Goal: Task Accomplishment & Management: Use online tool/utility

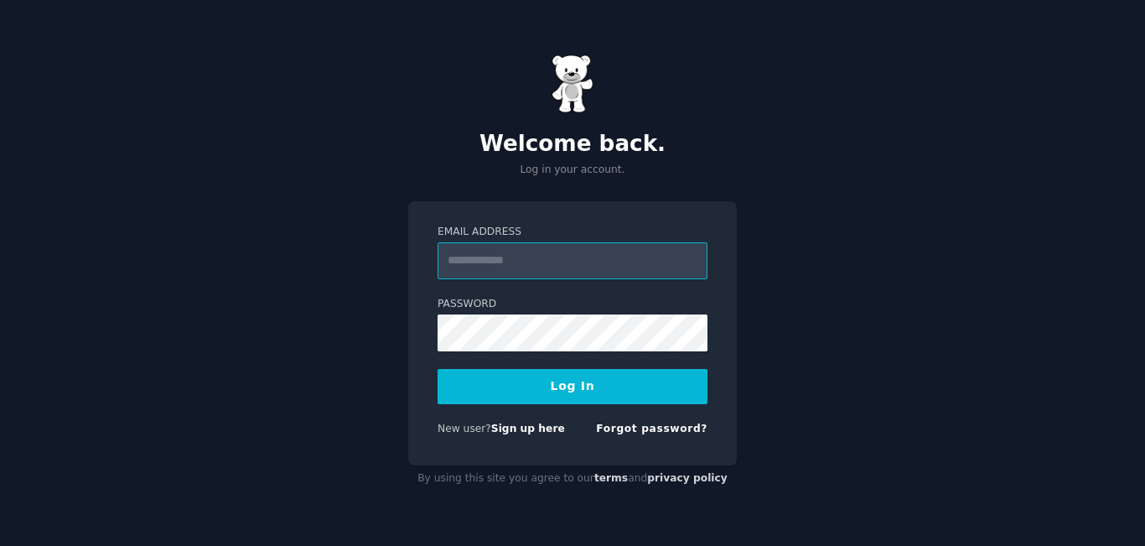
click at [520, 270] on input "Email Address" at bounding box center [573, 260] width 270 height 37
click at [661, 424] on link "Forgot password?" at bounding box center [651, 428] width 111 height 12
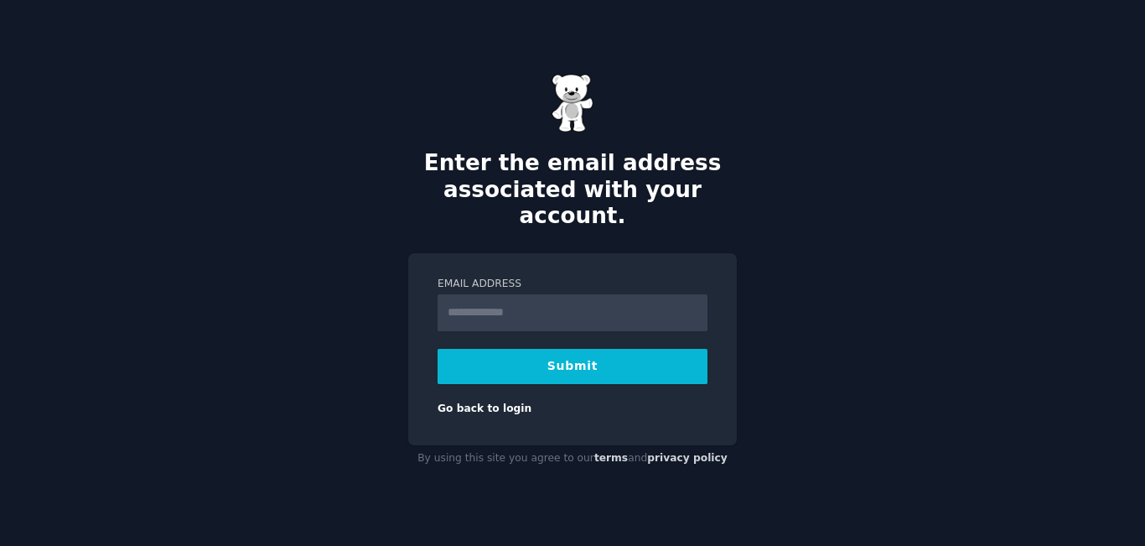
click at [507, 298] on input "Email Address" at bounding box center [573, 312] width 270 height 37
type input "**********"
click at [572, 360] on button "Submit" at bounding box center [573, 366] width 270 height 35
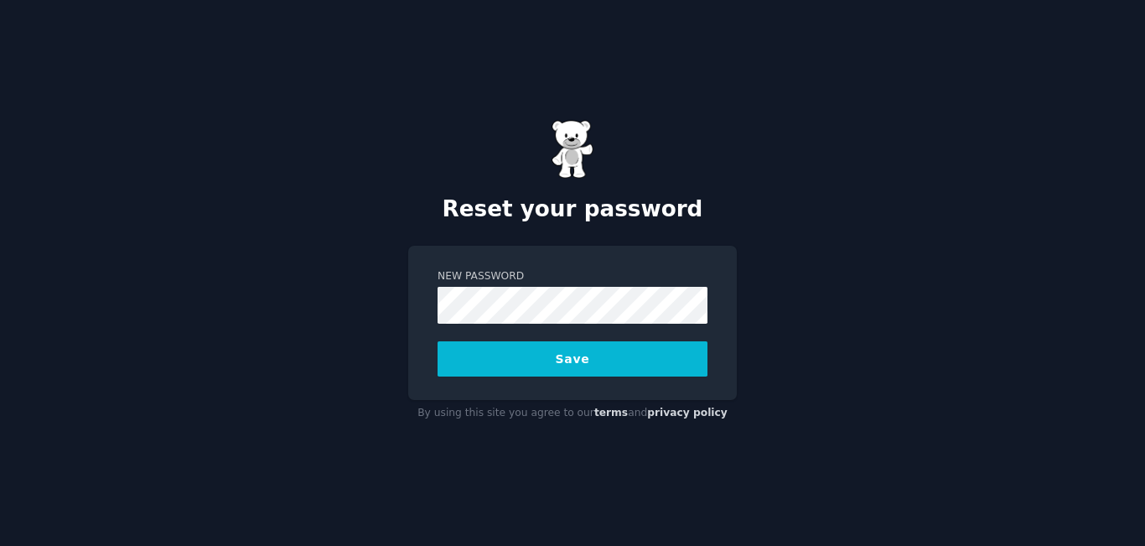
click at [549, 362] on button "Save" at bounding box center [573, 358] width 270 height 35
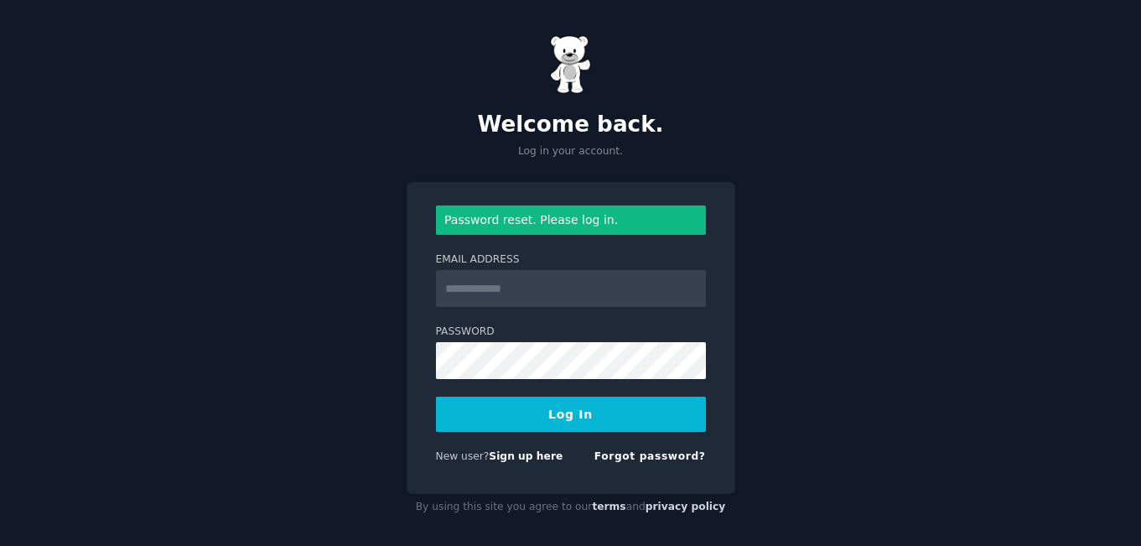
drag, startPoint x: 535, startPoint y: 288, endPoint x: 551, endPoint y: 285, distance: 16.1
click at [535, 288] on input "Email Address" at bounding box center [571, 288] width 270 height 37
type input "**********"
click at [533, 409] on button "Log In" at bounding box center [571, 413] width 270 height 35
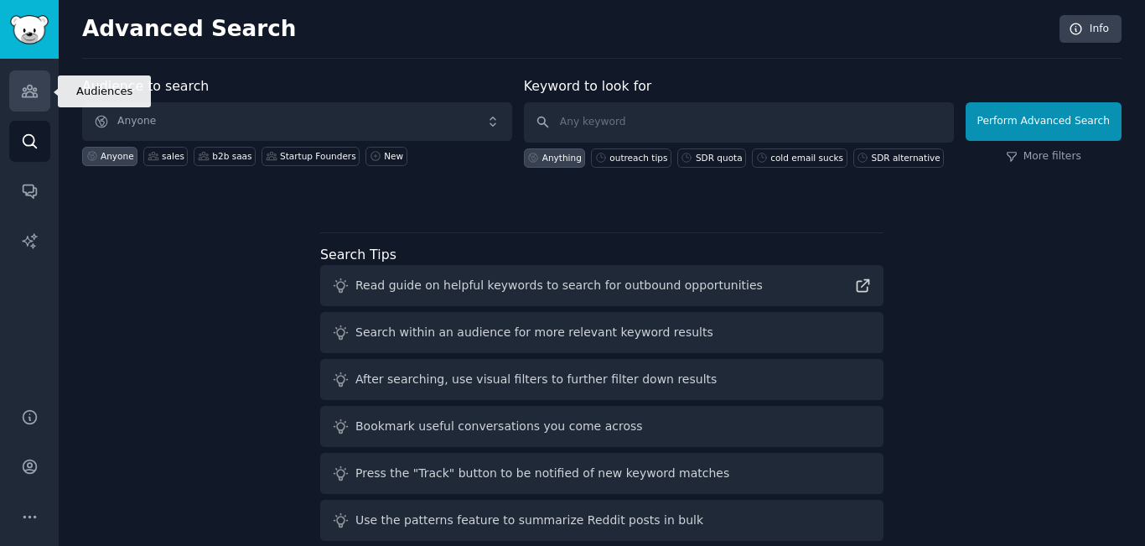
click at [35, 84] on icon "Sidebar" at bounding box center [30, 91] width 18 height 18
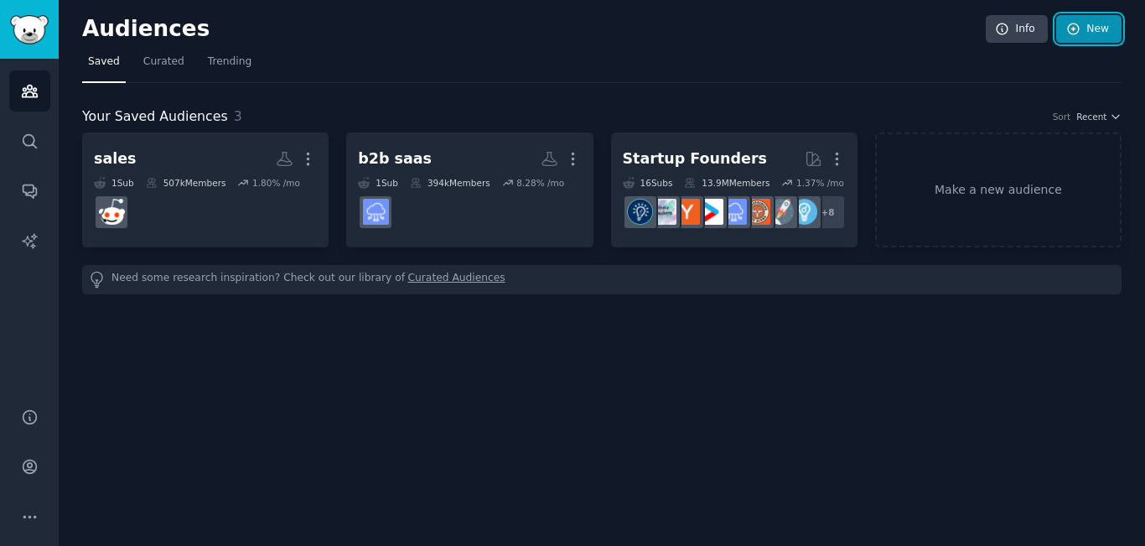
click at [1069, 34] on icon at bounding box center [1073, 29] width 15 height 15
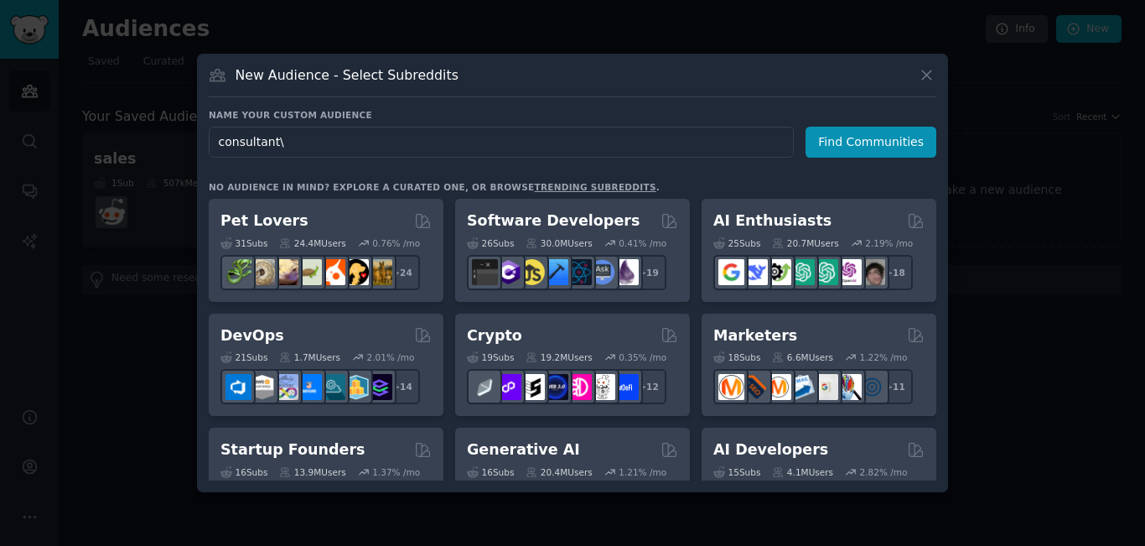
type input "consultant"
click button "Find Communities" at bounding box center [871, 142] width 131 height 31
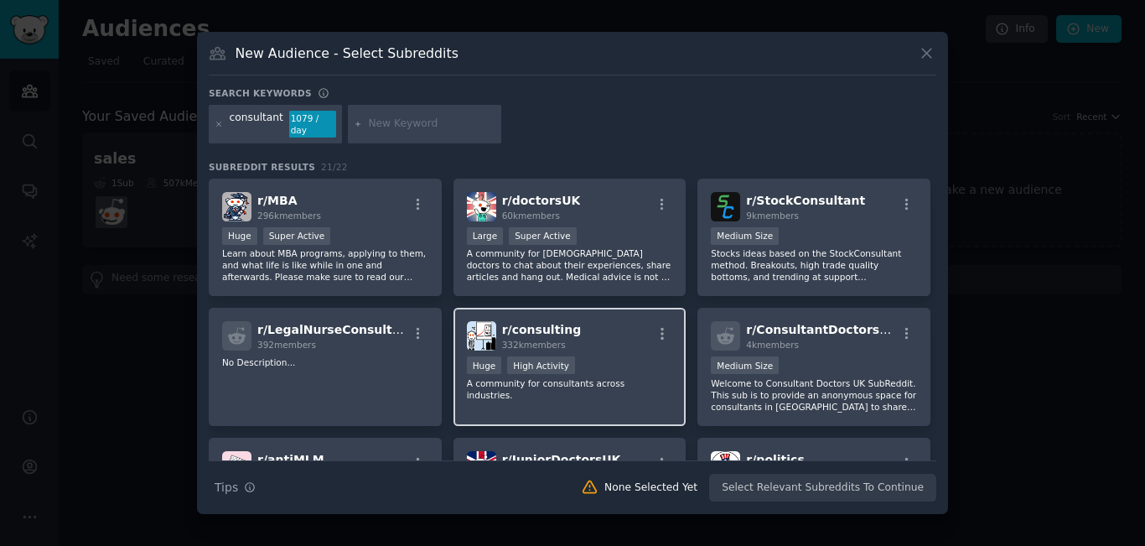
click at [619, 334] on div "r/ consulting 332k members" at bounding box center [570, 335] width 206 height 29
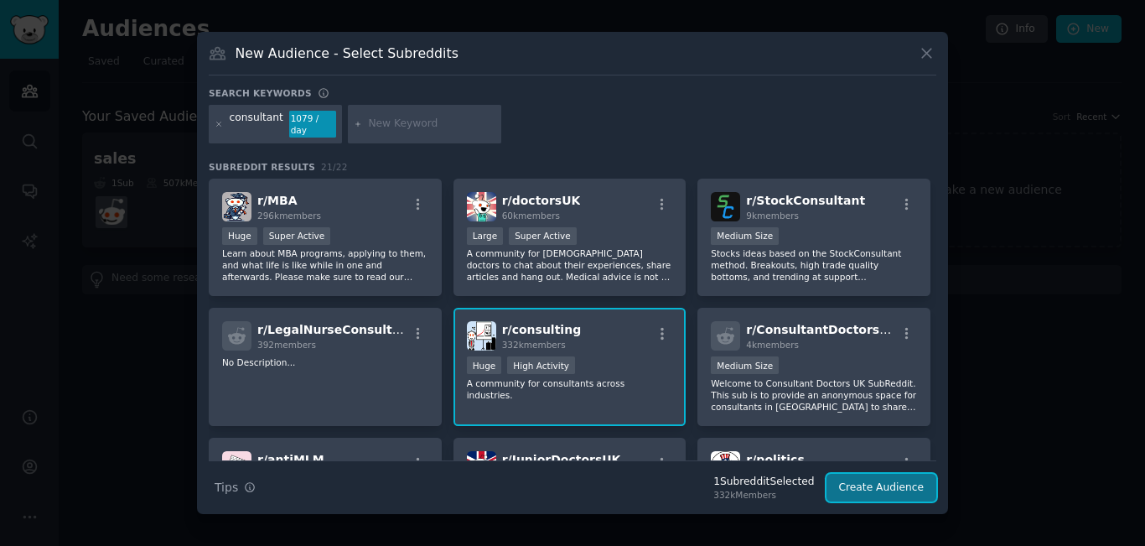
click at [854, 477] on button "Create Audience" at bounding box center [881, 488] width 111 height 28
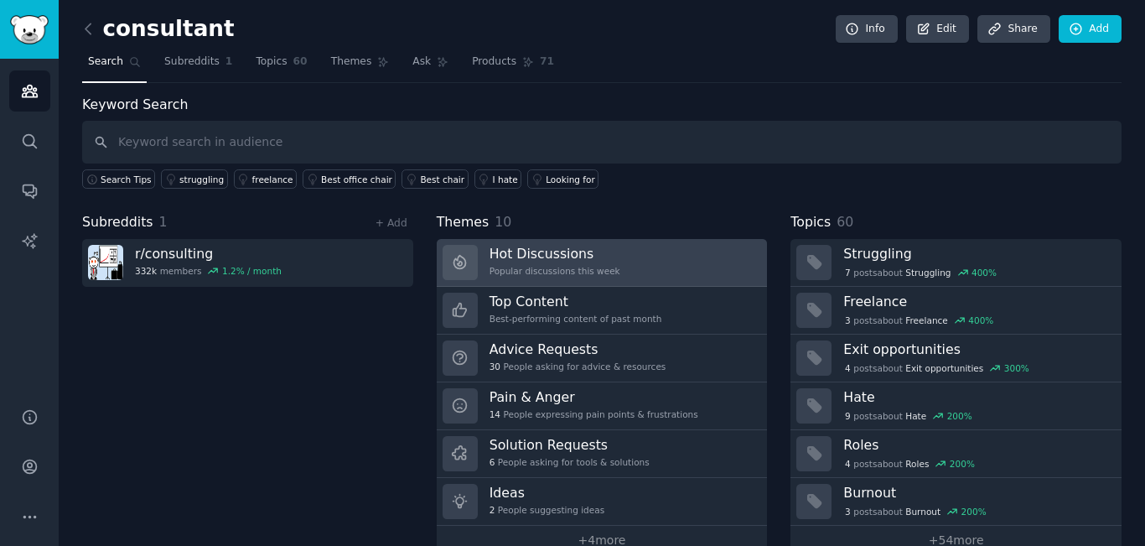
click at [583, 252] on h3 "Hot Discussions" at bounding box center [555, 254] width 131 height 18
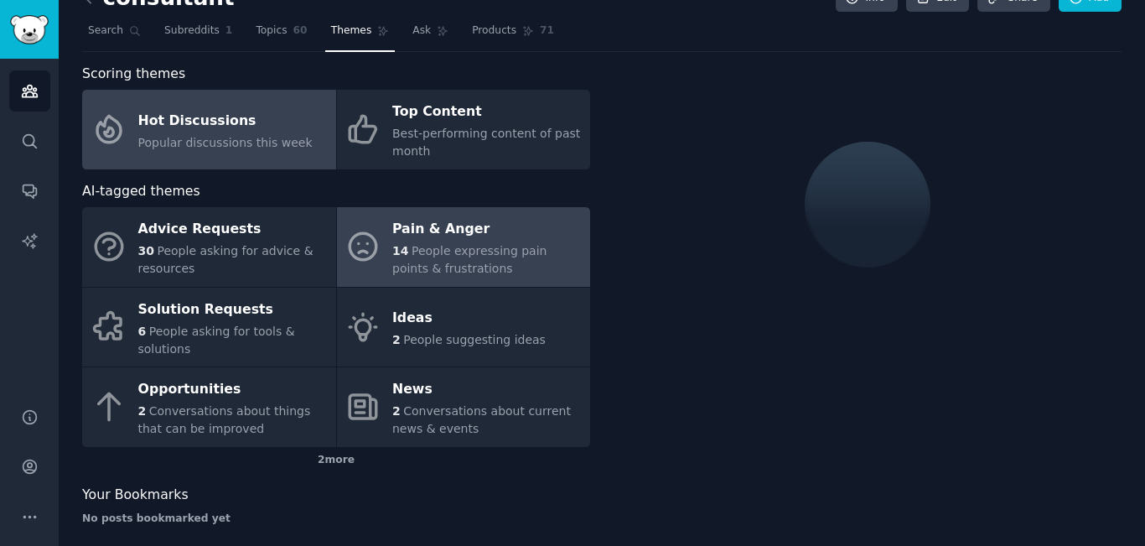
scroll to position [46, 0]
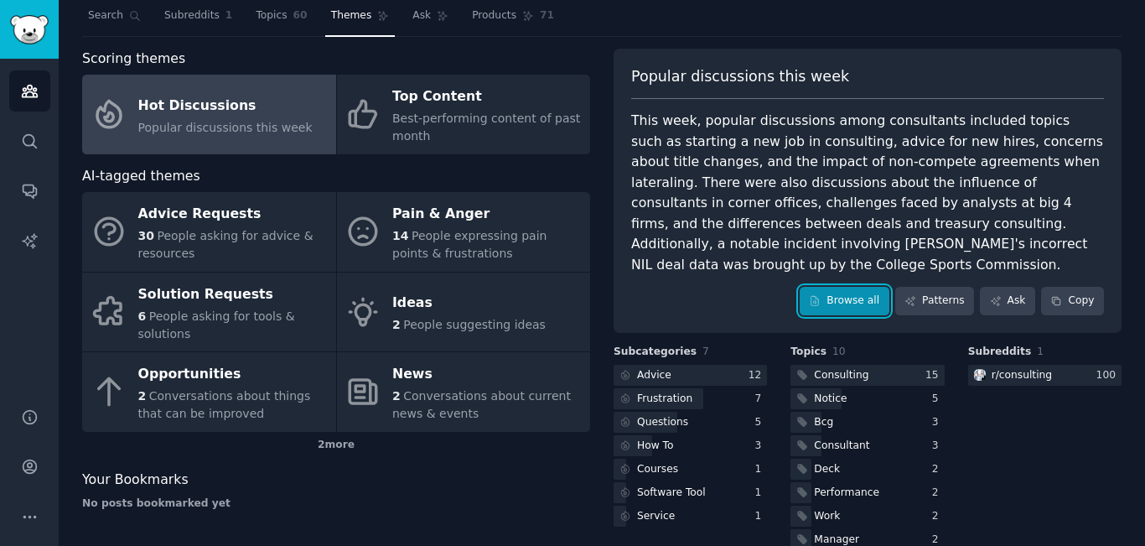
click at [852, 287] on link "Browse all" at bounding box center [845, 301] width 90 height 28
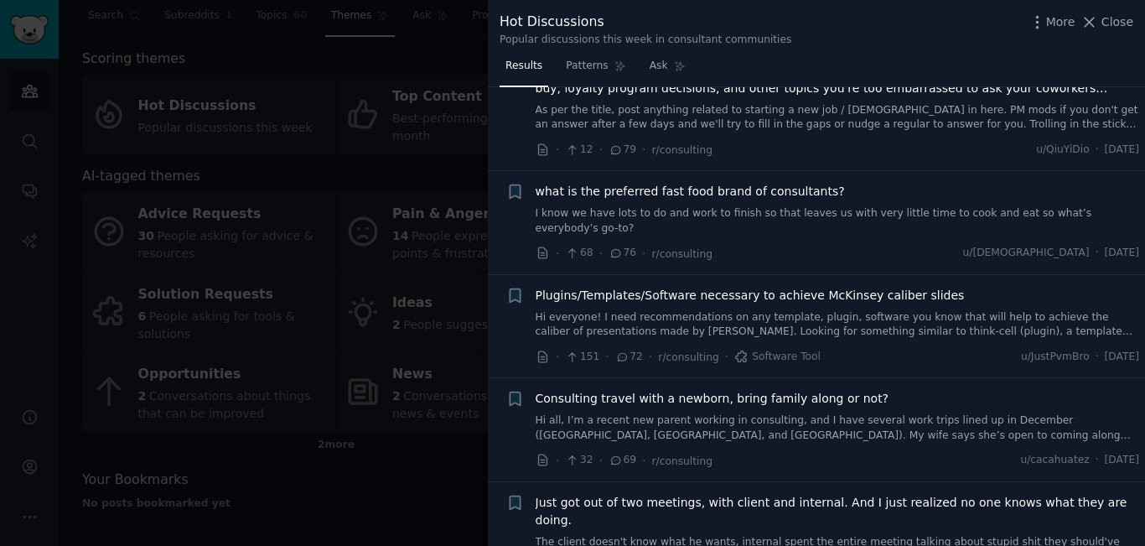
scroll to position [1006, 0]
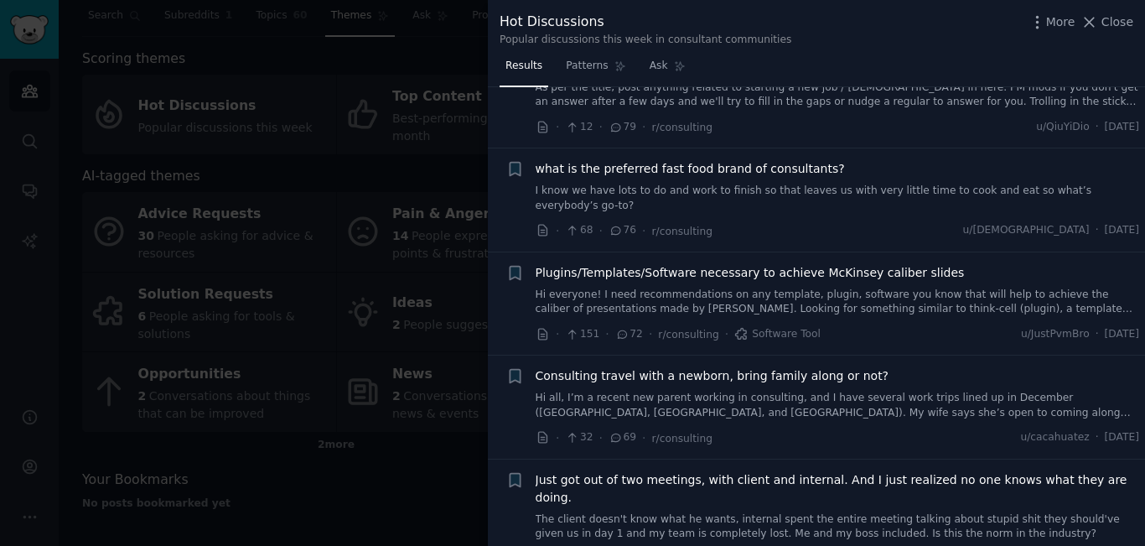
click at [325, 224] on div at bounding box center [572, 273] width 1145 height 546
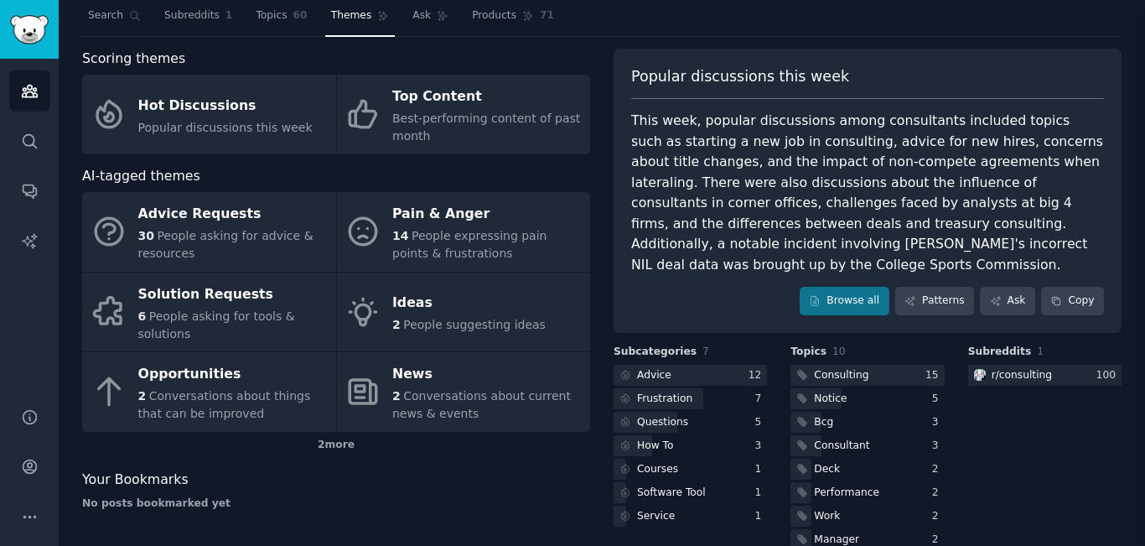
click at [234, 225] on div "Advice Requests" at bounding box center [232, 214] width 189 height 27
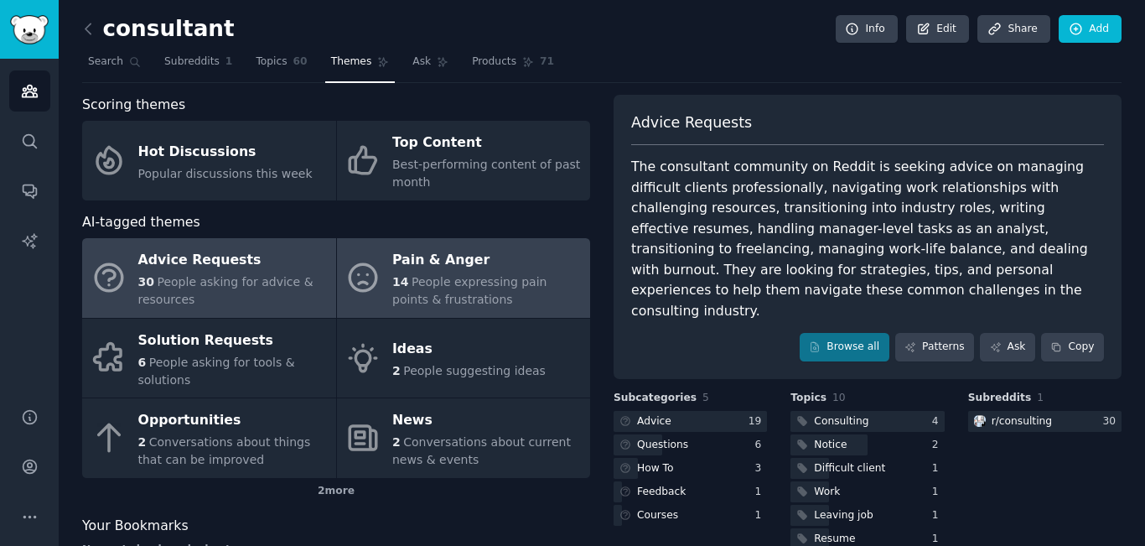
click at [422, 270] on div "Pain & Anger" at bounding box center [486, 260] width 189 height 27
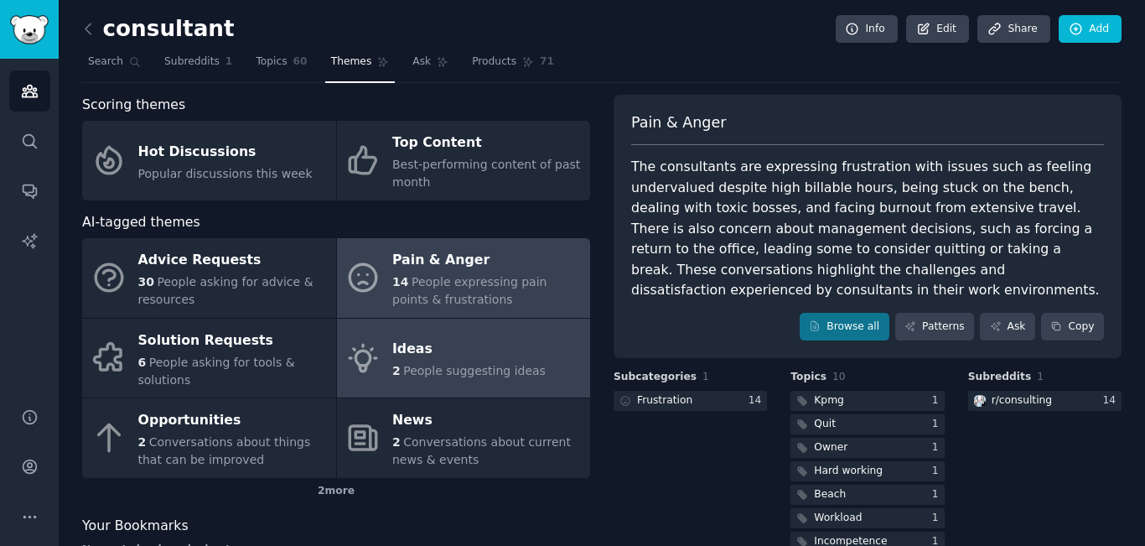
click at [410, 352] on div "Ideas" at bounding box center [468, 349] width 153 height 27
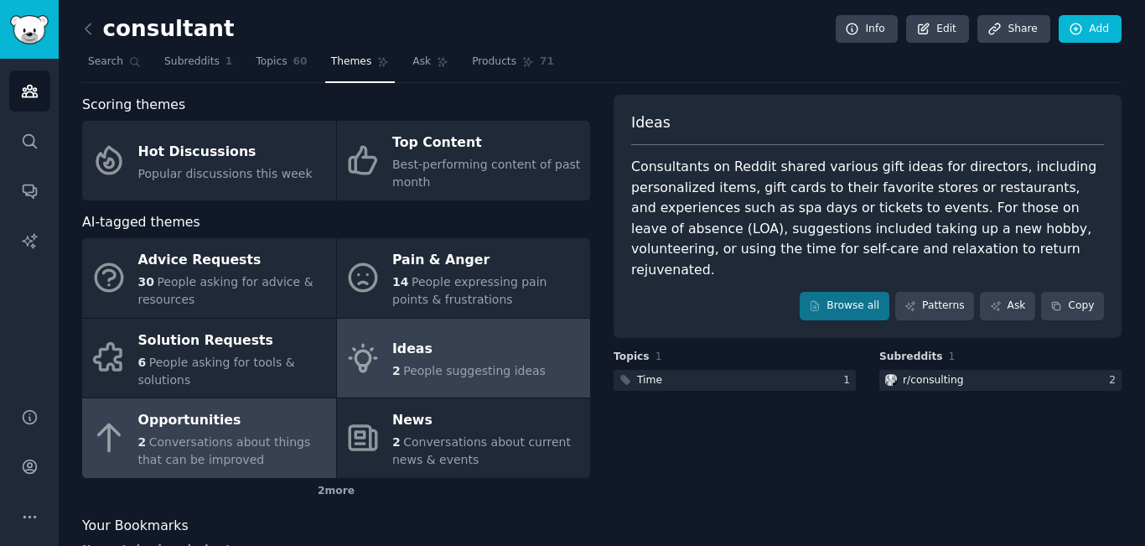
click at [202, 401] on link "Opportunities 2 Conversations about things that can be improved" at bounding box center [209, 438] width 254 height 80
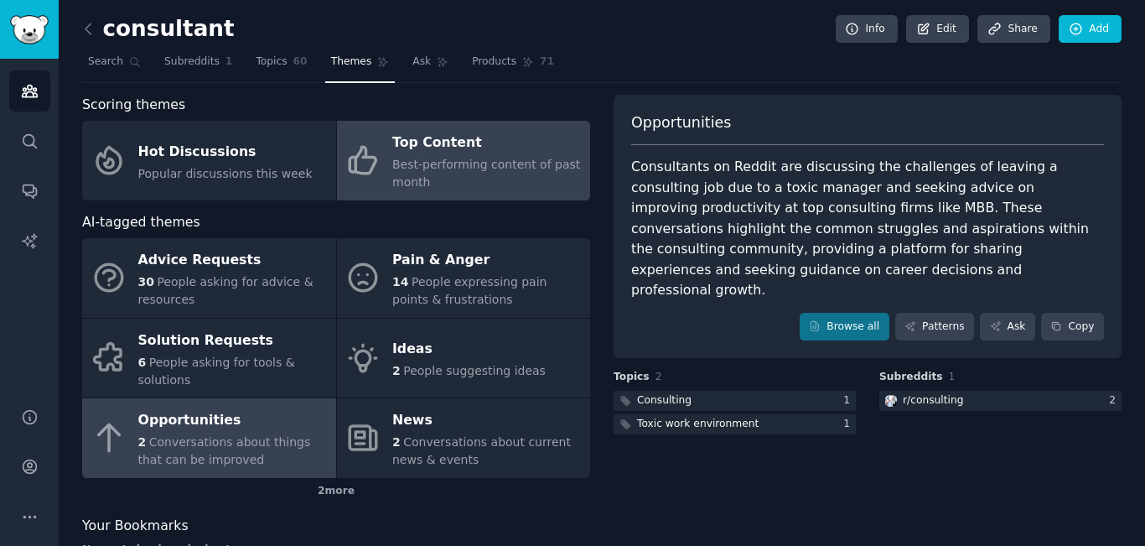
click at [476, 177] on div "Best-performing content of past month" at bounding box center [486, 173] width 189 height 35
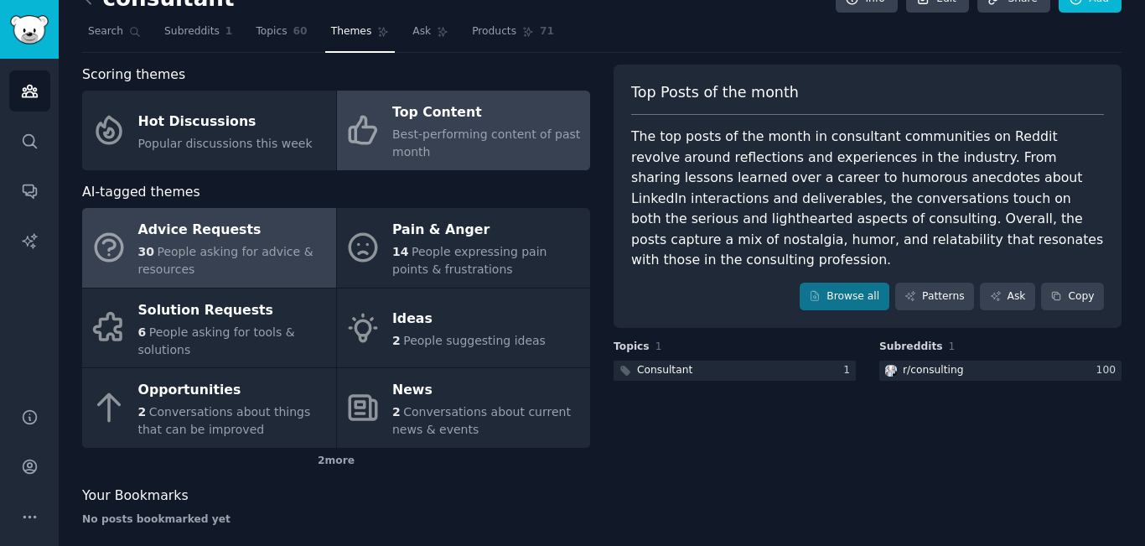
scroll to position [46, 0]
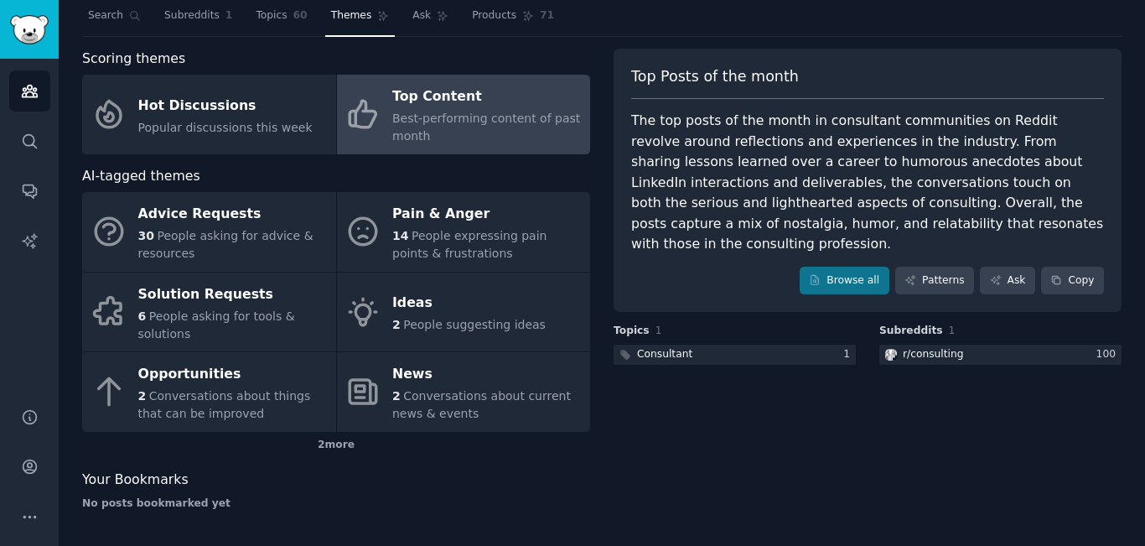
click at [337, 434] on div "2 more" at bounding box center [336, 445] width 508 height 27
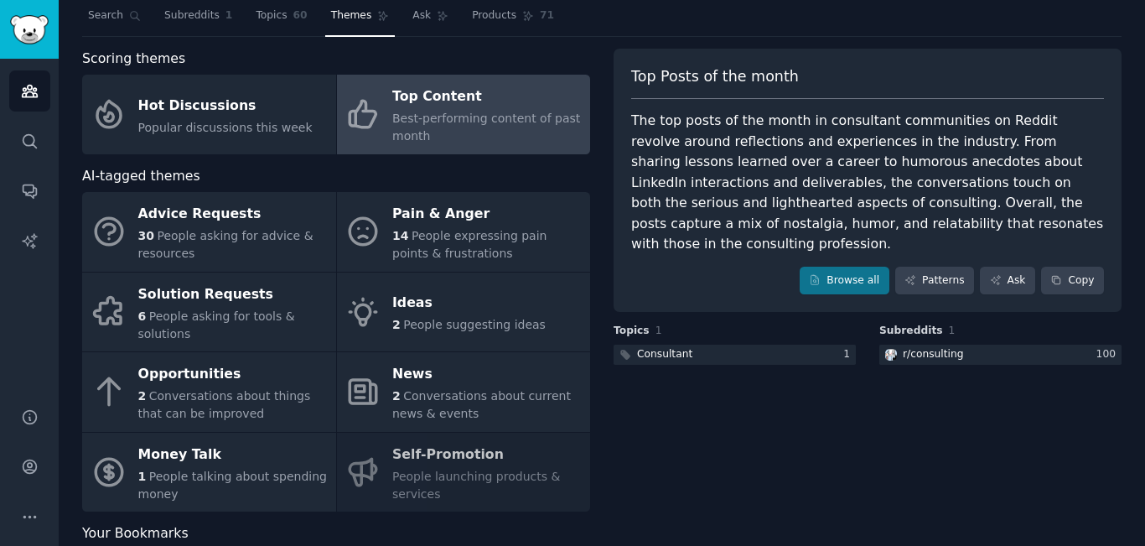
scroll to position [100, 0]
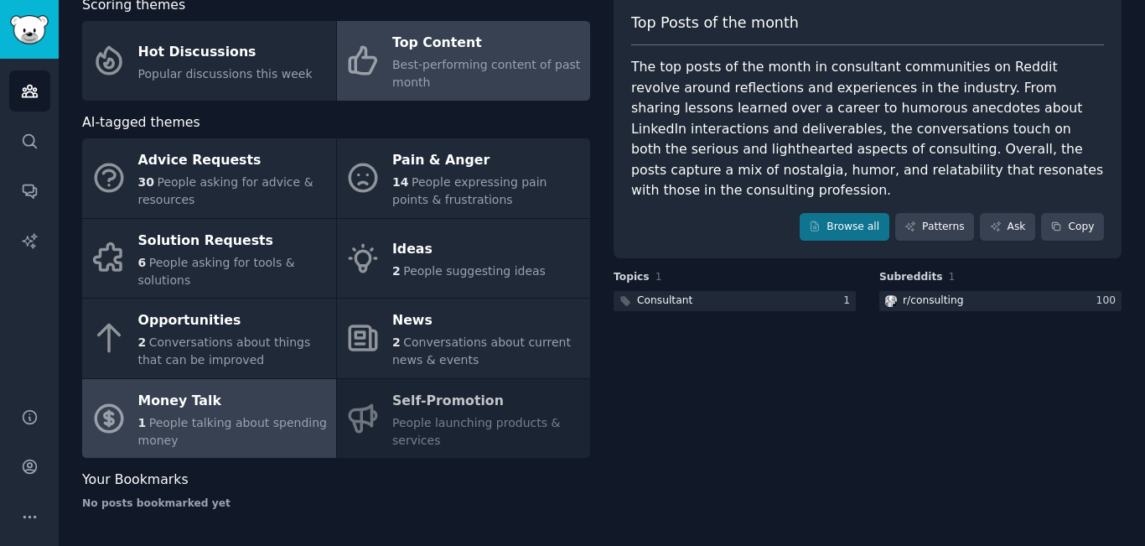
click at [259, 409] on div "Money Talk" at bounding box center [232, 400] width 189 height 27
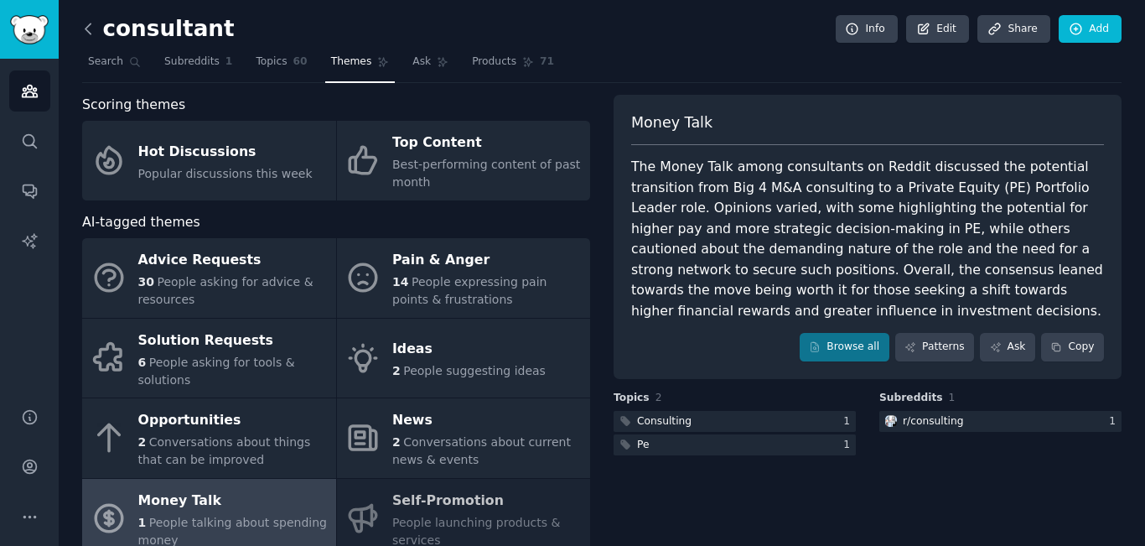
click at [90, 24] on icon at bounding box center [87, 28] width 5 height 10
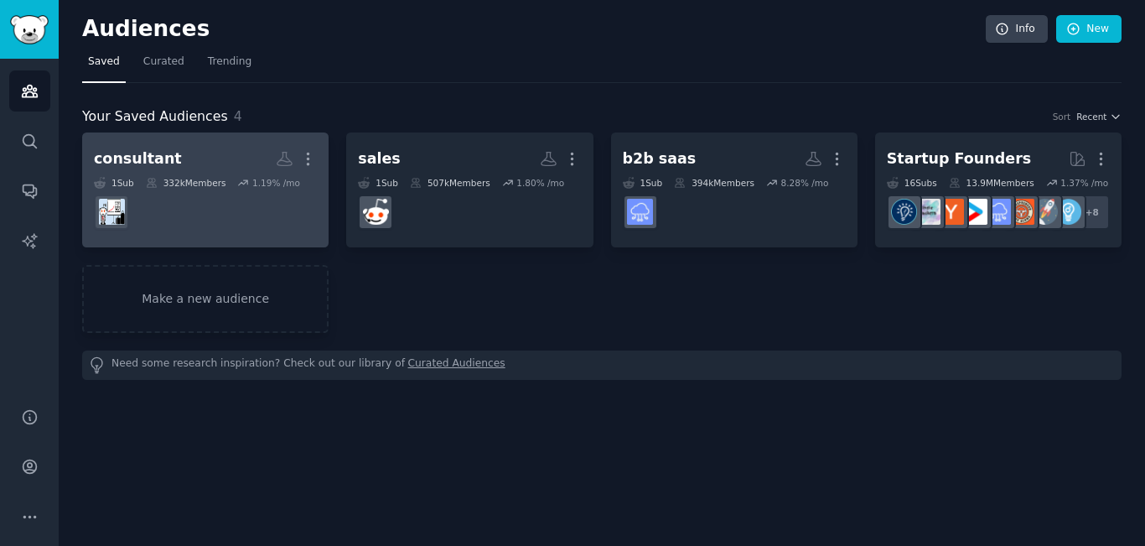
click at [204, 187] on div "332k Members" at bounding box center [186, 183] width 80 height 12
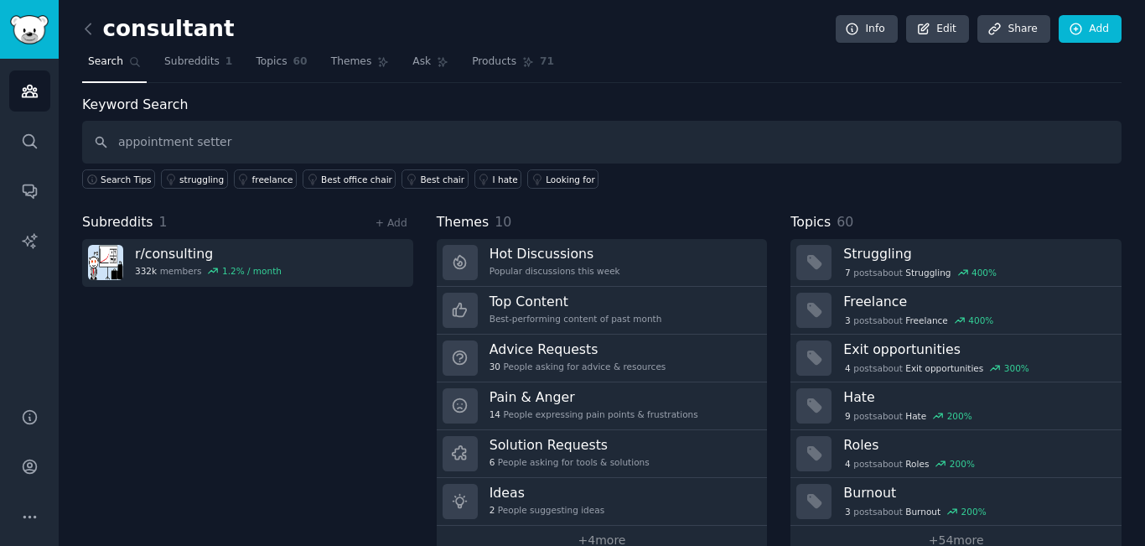
type input "appointment setter"
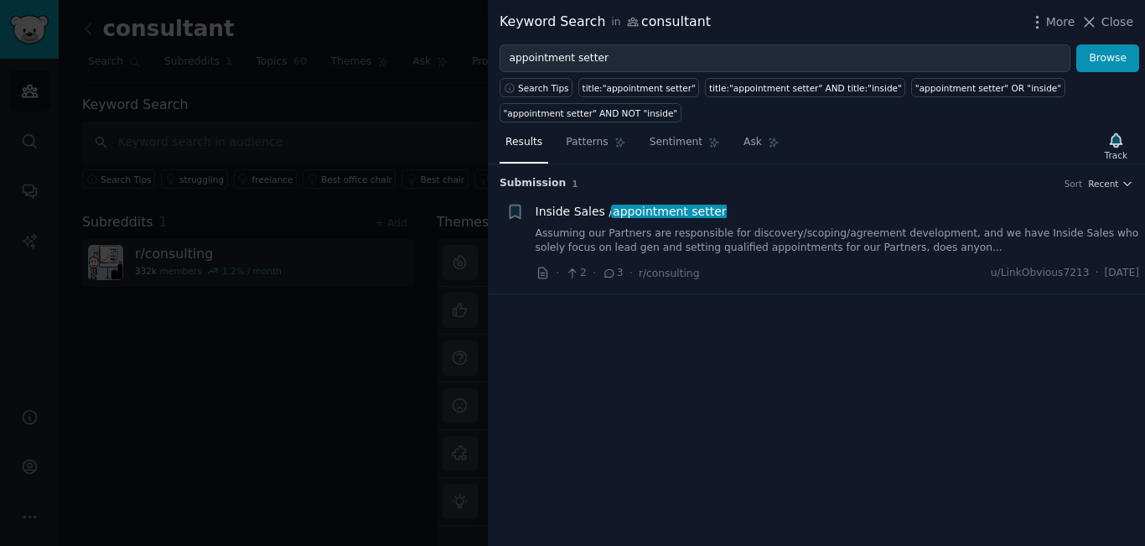
click at [811, 236] on link "Assuming our Partners are responsible for discovery/scoping/agreement developme…" at bounding box center [838, 240] width 604 height 29
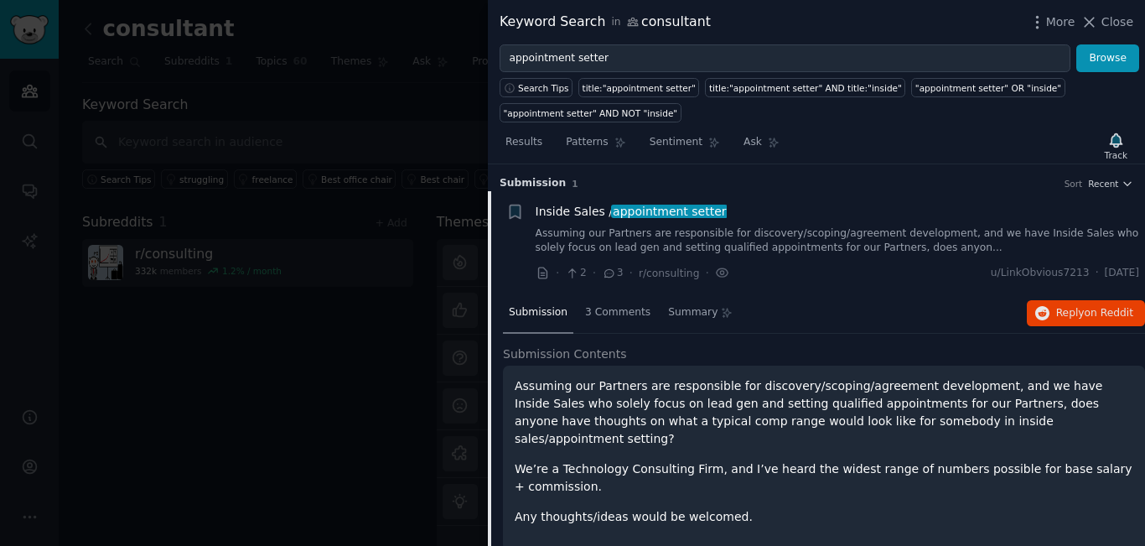
scroll to position [5, 0]
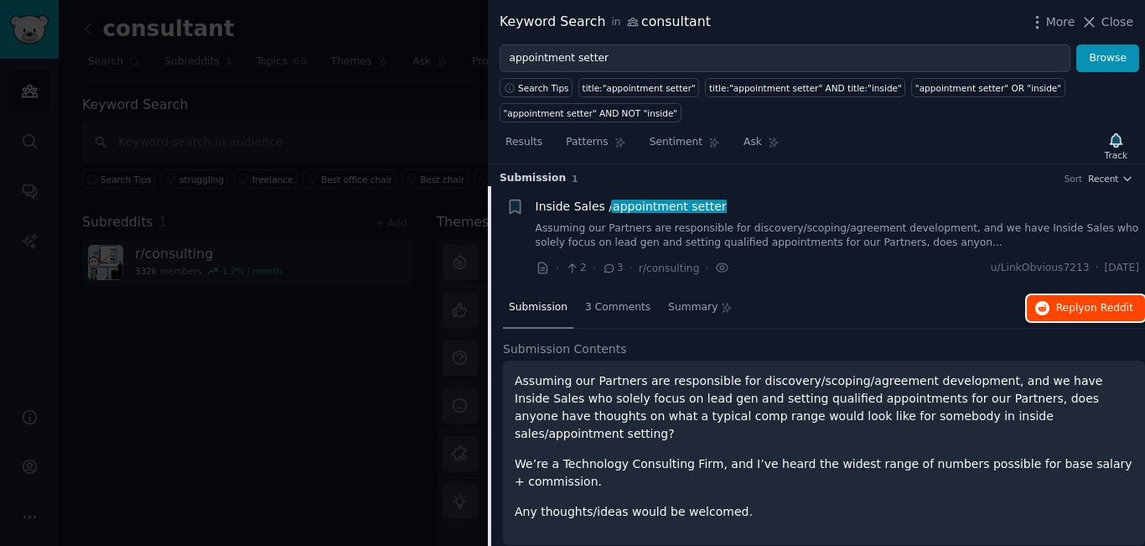
click at [1098, 302] on span "on Reddit" at bounding box center [1109, 308] width 49 height 12
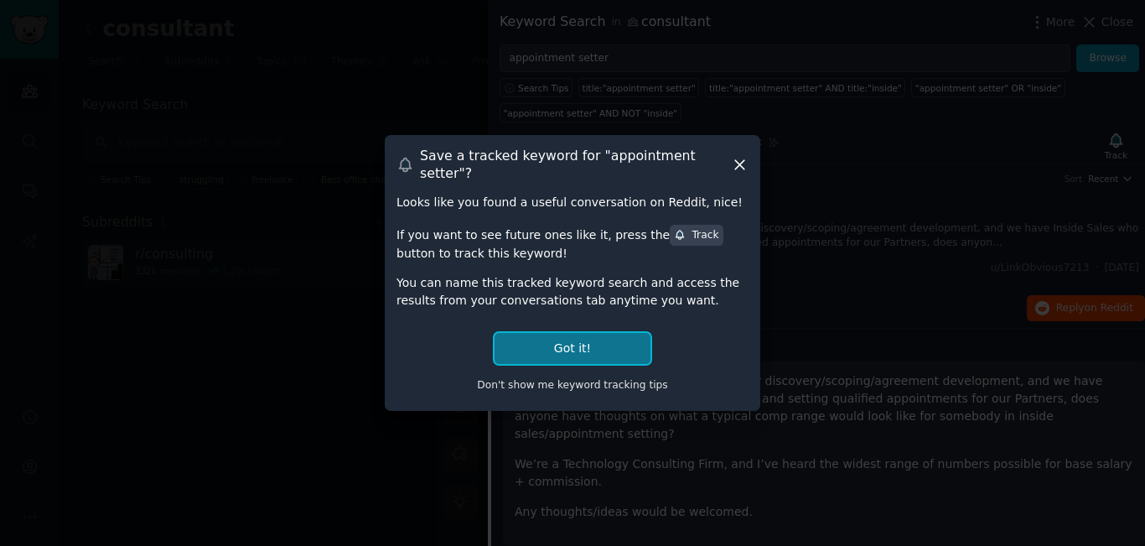
click at [598, 339] on button "Got it!" at bounding box center [573, 348] width 156 height 31
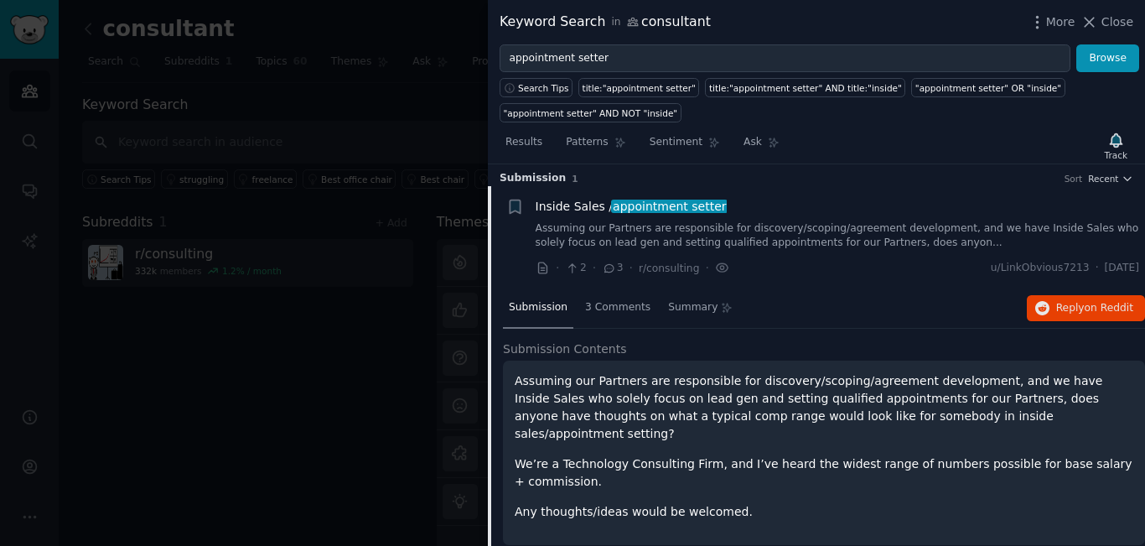
click at [346, 118] on div at bounding box center [572, 273] width 1145 height 546
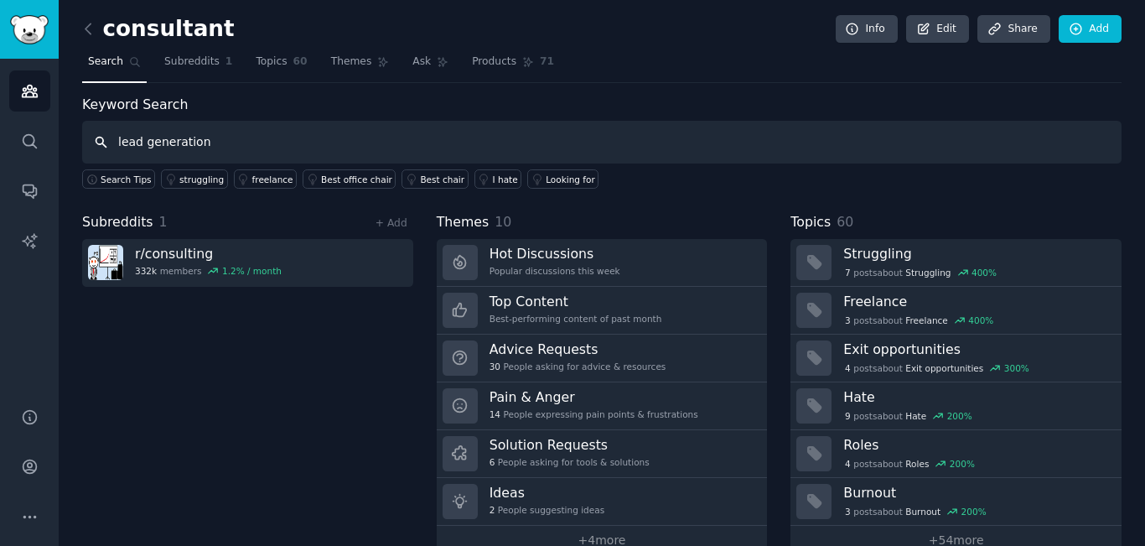
type input "lead generation"
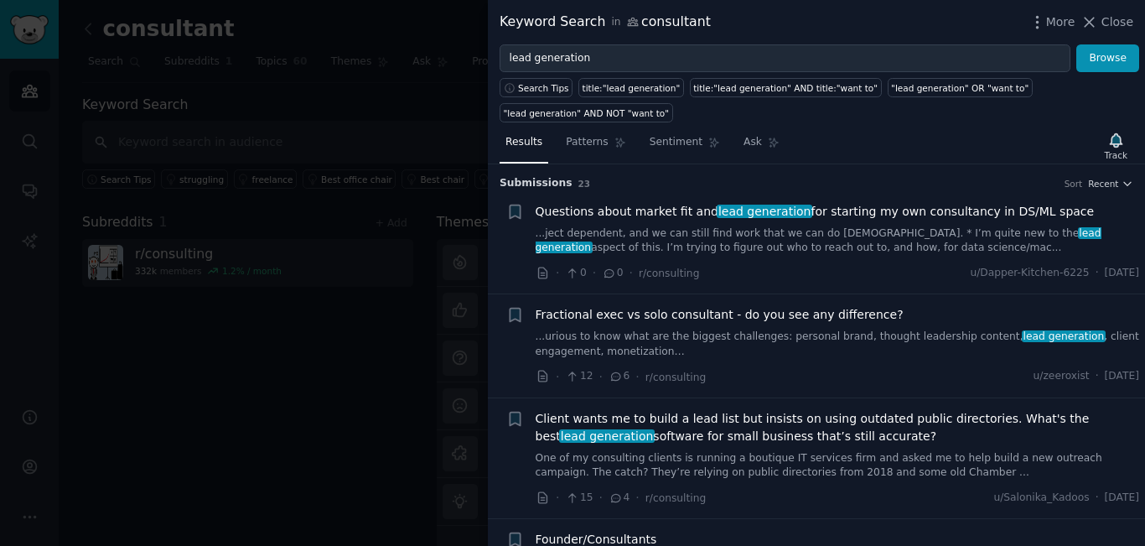
click at [848, 218] on span "Questions about market fit and lead generation for starting my own consultancy …" at bounding box center [815, 212] width 559 height 18
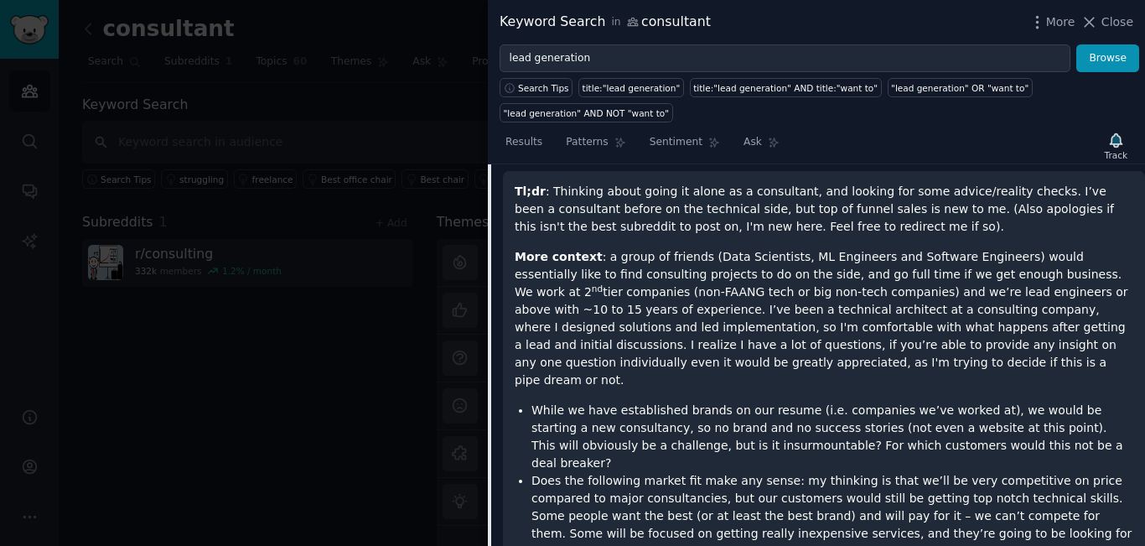
scroll to position [111, 0]
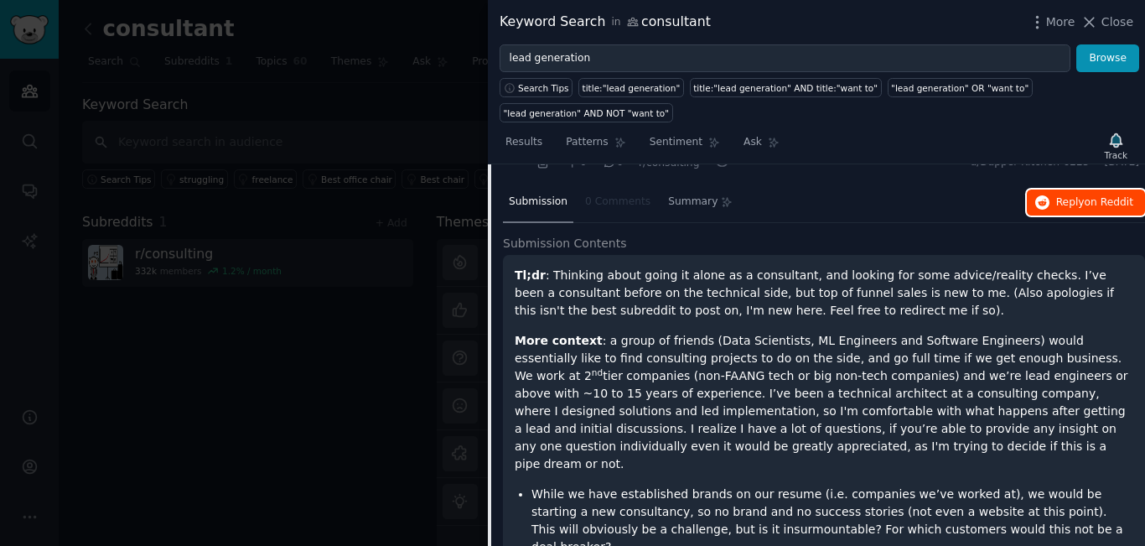
click at [1075, 198] on span "Reply on Reddit" at bounding box center [1094, 202] width 77 height 15
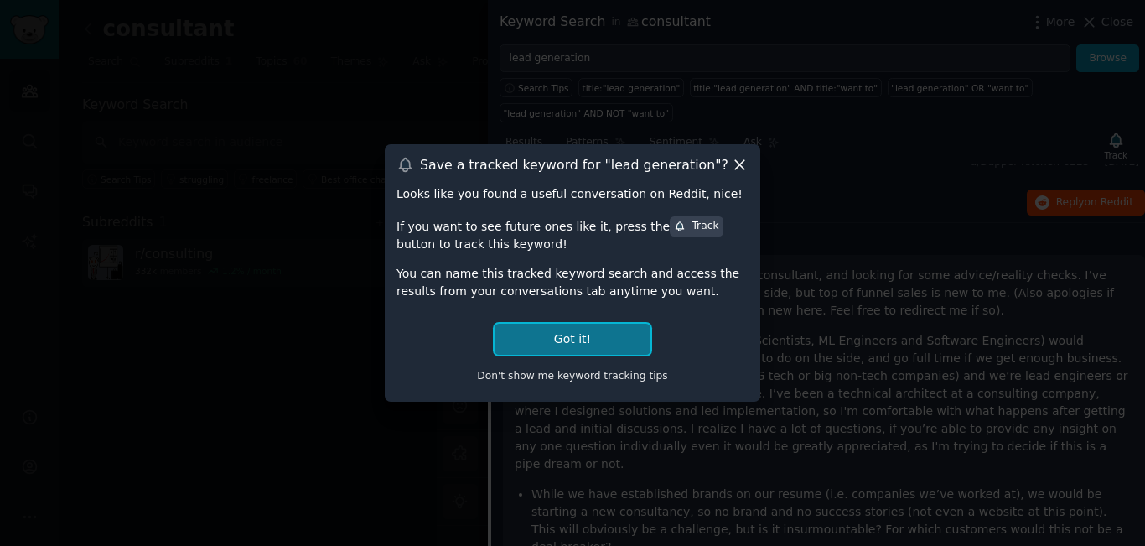
click at [591, 340] on button "Got it!" at bounding box center [573, 339] width 156 height 31
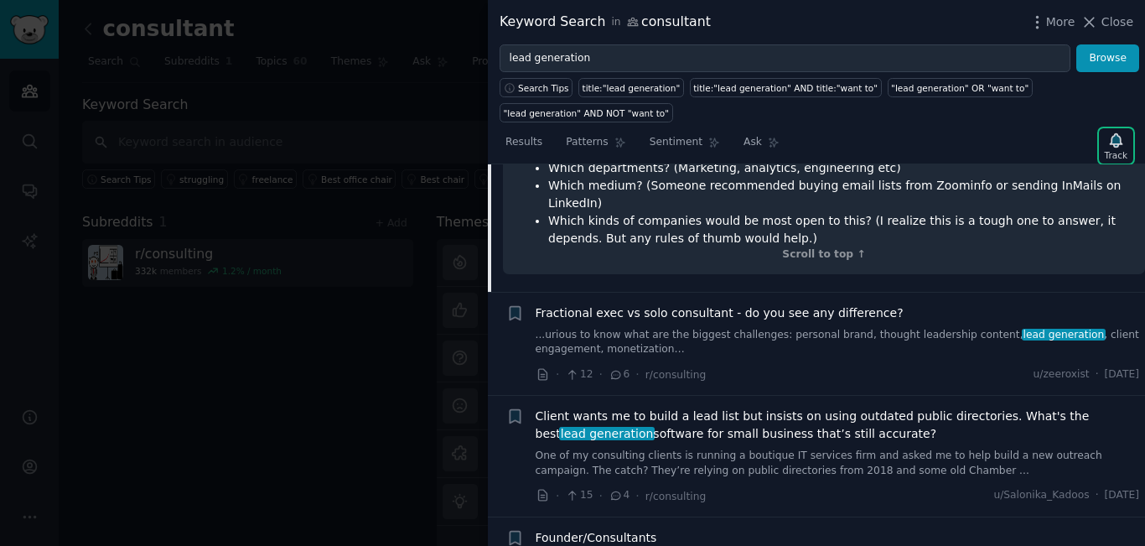
scroll to position [781, 0]
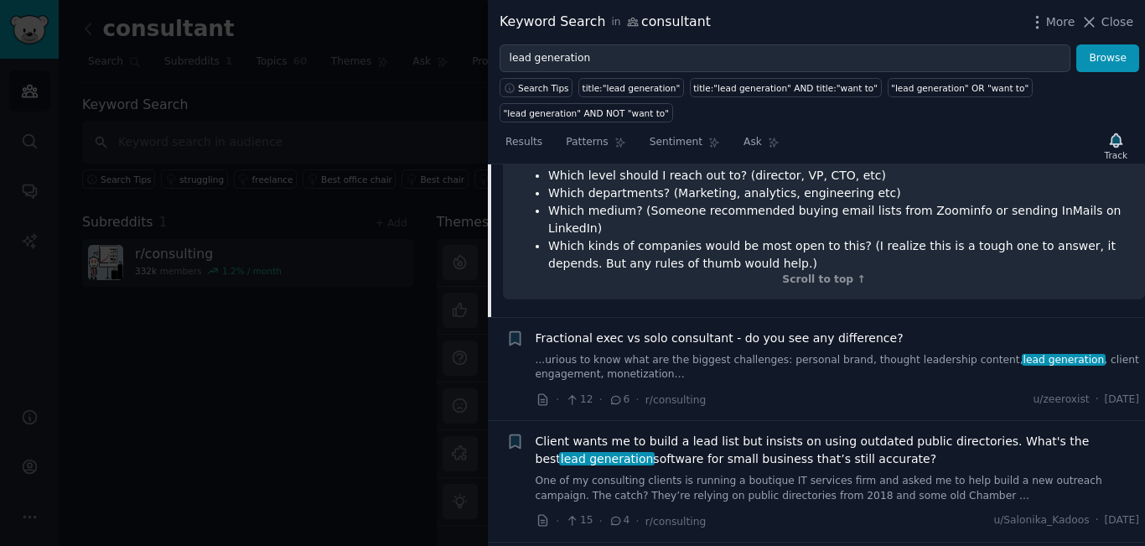
click at [812, 353] on link "...urious to know what are the biggest challenges: personal brand, thought lead…" at bounding box center [838, 367] width 604 height 29
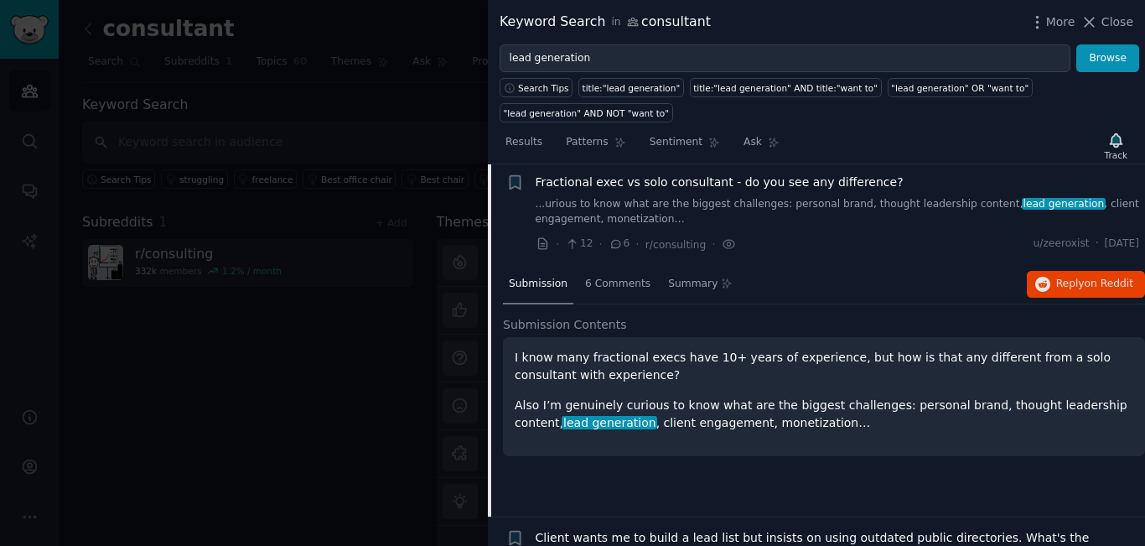
scroll to position [130, 0]
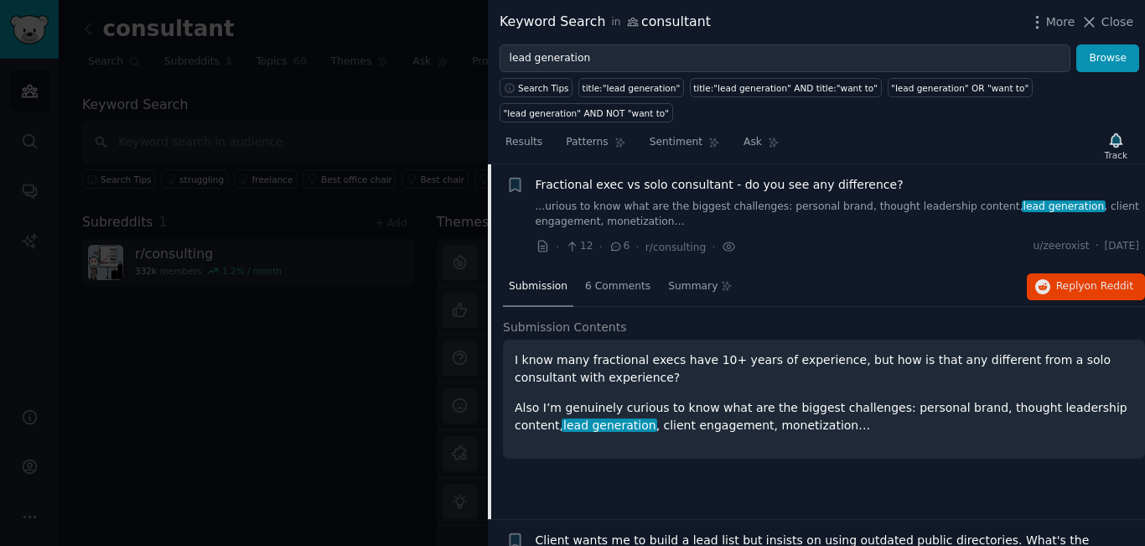
click at [793, 448] on div "I know many fractional execs have 10+ years of experience, but how is that any …" at bounding box center [824, 398] width 642 height 119
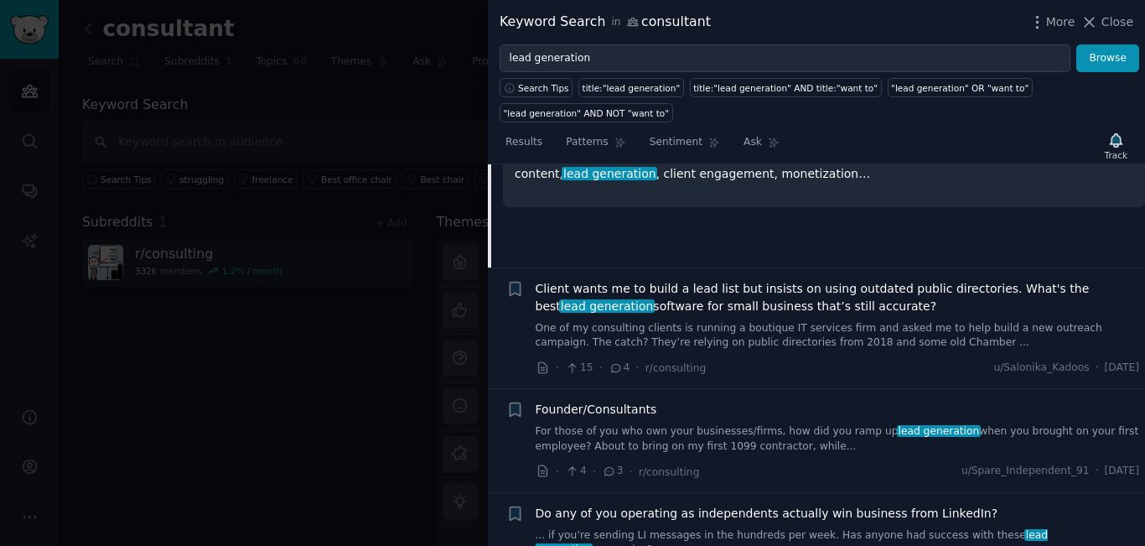
click at [831, 298] on span "Client wants me to build a lead list but insists on using outdated public direc…" at bounding box center [838, 297] width 604 height 35
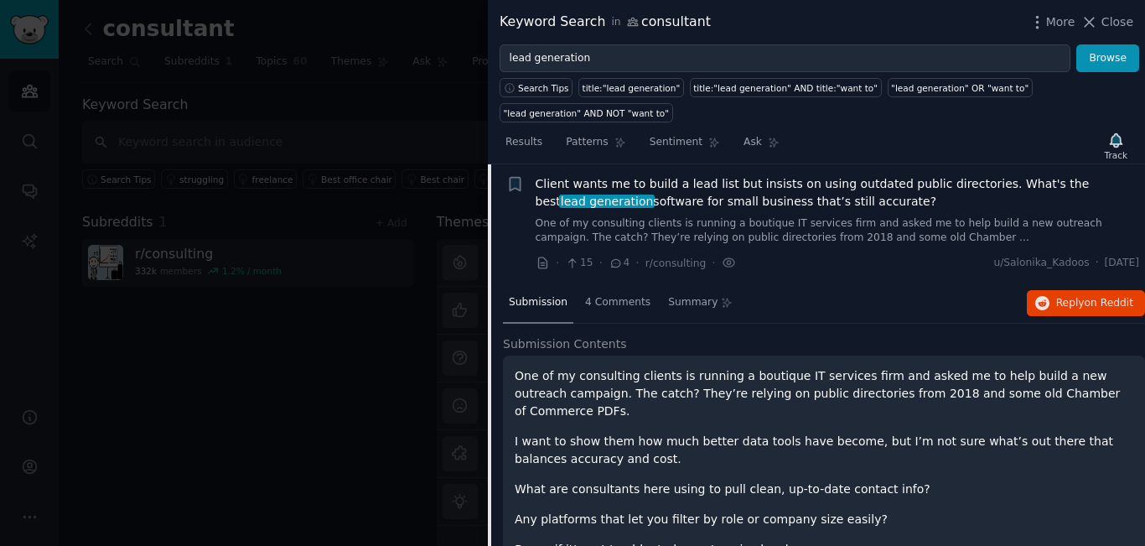
scroll to position [234, 0]
click at [1047, 303] on icon "button" at bounding box center [1042, 304] width 15 height 15
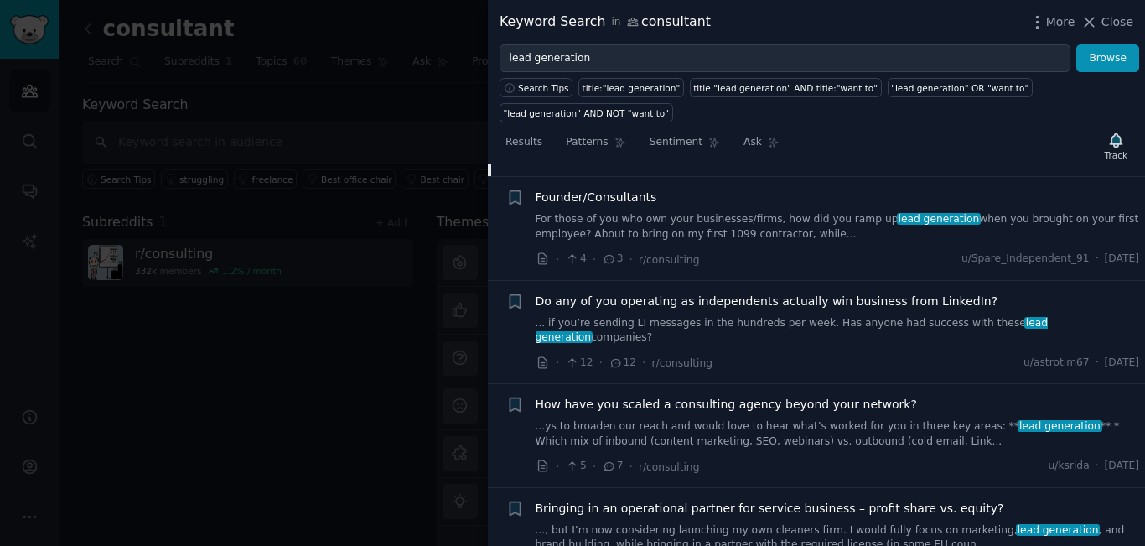
scroll to position [653, 0]
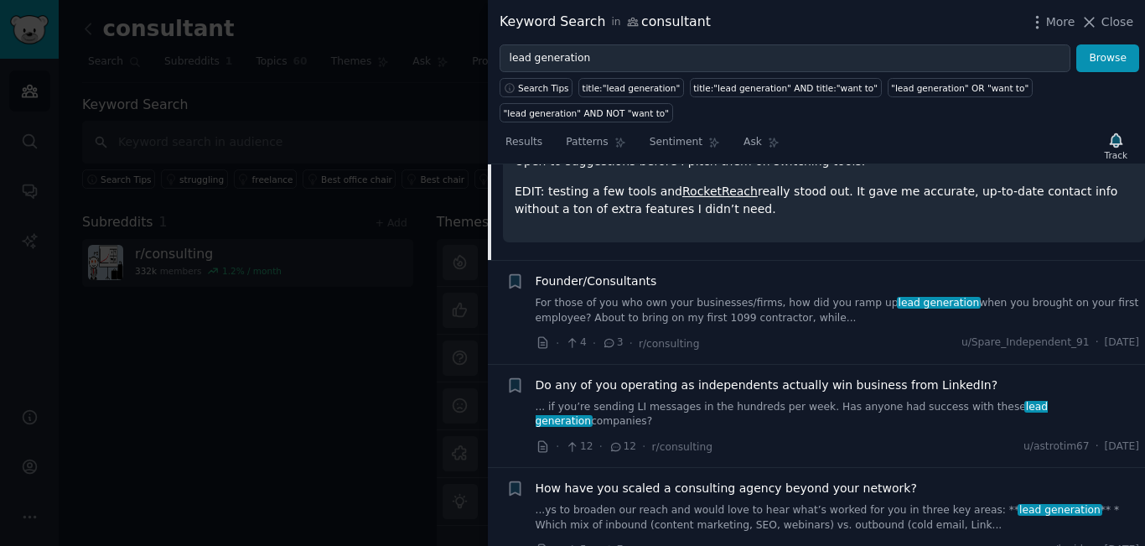
click at [769, 296] on link "For those of you who own your businesses/firms, how did you ramp up lead genera…" at bounding box center [838, 310] width 604 height 29
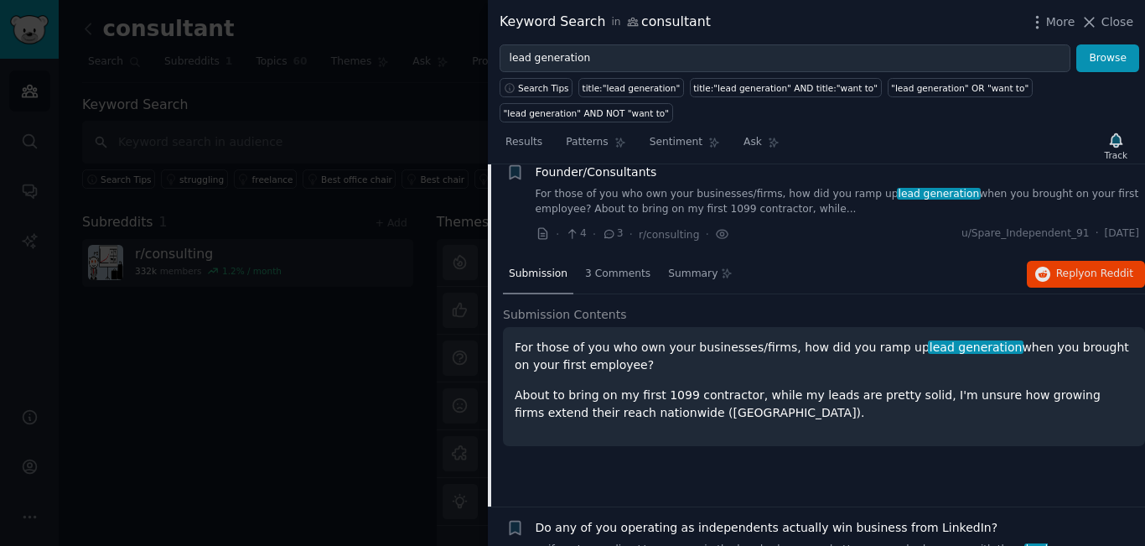
scroll to position [355, 0]
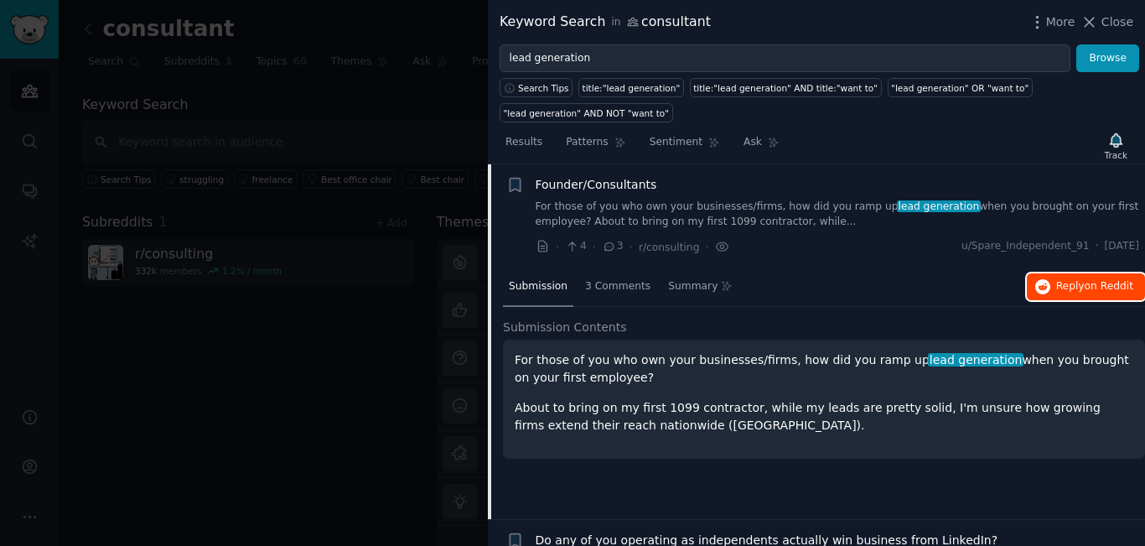
click at [1057, 289] on span "Reply on Reddit" at bounding box center [1094, 286] width 77 height 15
click at [353, 98] on div at bounding box center [572, 273] width 1145 height 546
